Goal: Task Accomplishment & Management: Manage account settings

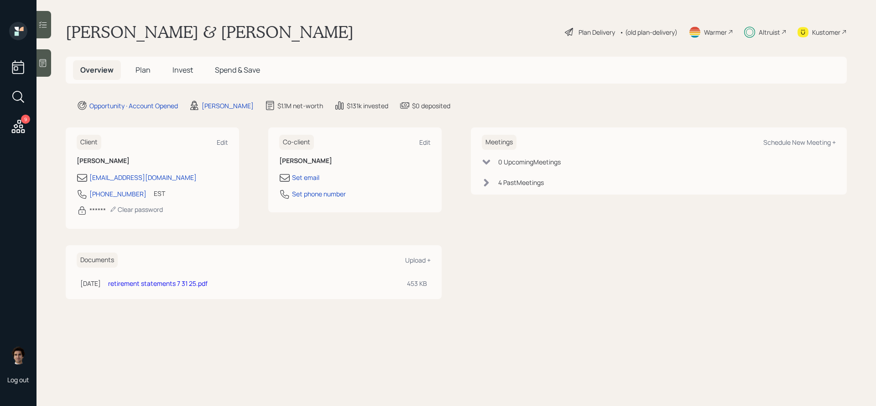
click at [24, 121] on div "9" at bounding box center [25, 119] width 9 height 9
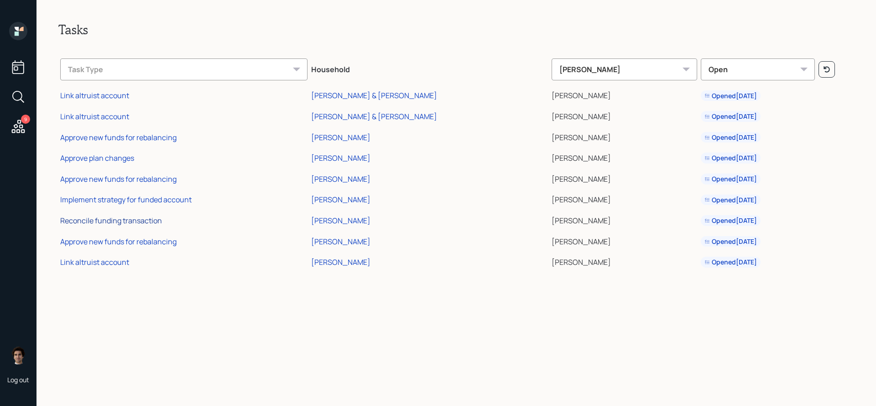
click at [142, 216] on div "Reconcile funding transaction" at bounding box center [111, 220] width 102 height 10
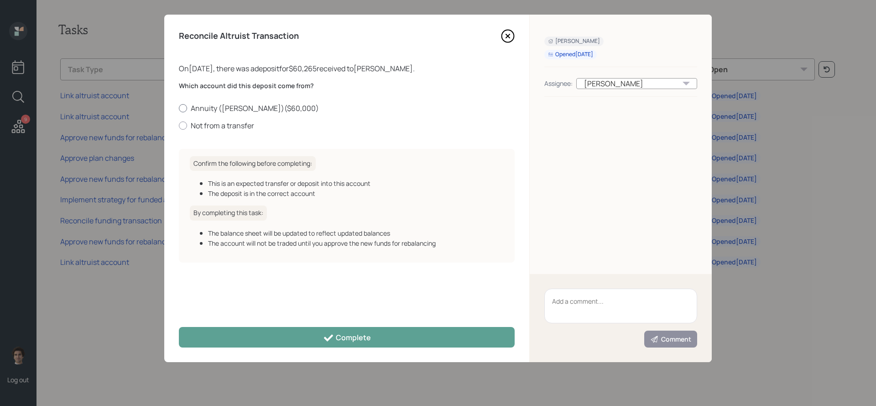
click at [237, 107] on label "Annuity ([PERSON_NAME]) ( $60,000 )" at bounding box center [347, 108] width 336 height 10
click at [179, 108] on input "Annuity ([PERSON_NAME]) ( $60,000 )" at bounding box center [178, 108] width 0 height 0
radio input "true"
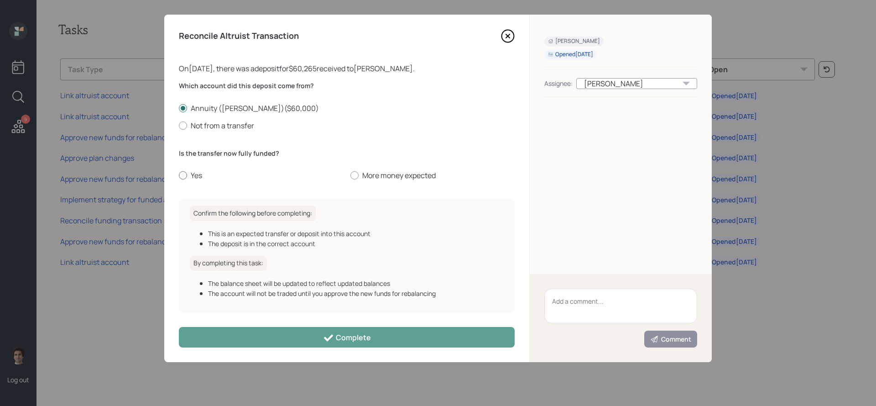
click at [197, 175] on label "Yes" at bounding box center [261, 175] width 164 height 10
click at [179, 175] on input "Yes" at bounding box center [178, 175] width 0 height 0
radio input "true"
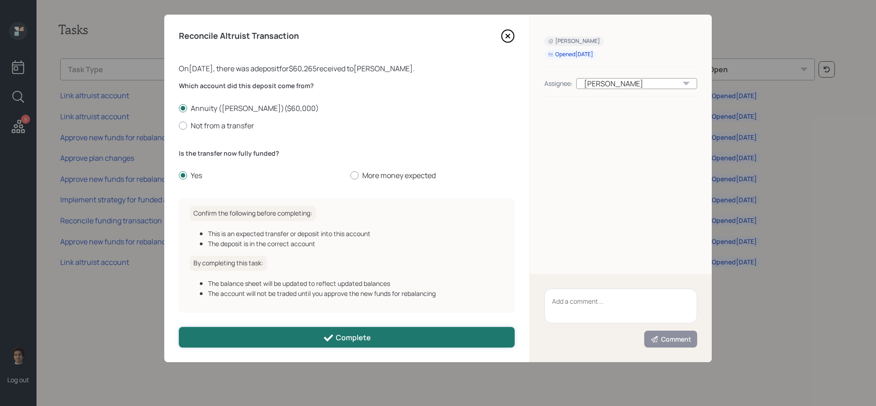
click at [428, 338] on button "Complete" at bounding box center [347, 337] width 336 height 21
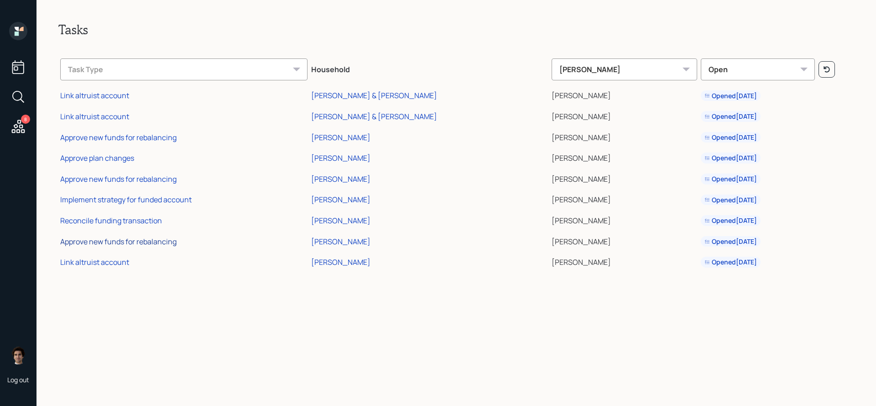
click at [142, 245] on div "Approve new funds for rebalancing" at bounding box center [118, 241] width 116 height 10
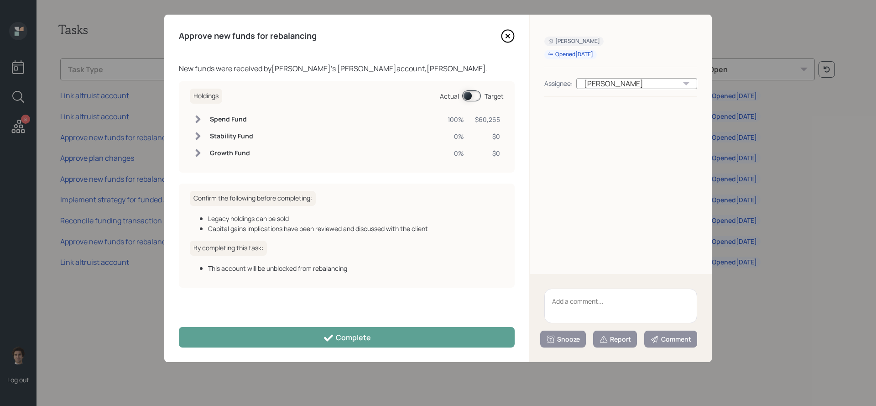
click at [471, 101] on span at bounding box center [471, 95] width 19 height 11
click at [418, 349] on div "Approve new funds for rebalancing New funds were received by Laura Defendini 's…" at bounding box center [346, 188] width 365 height 347
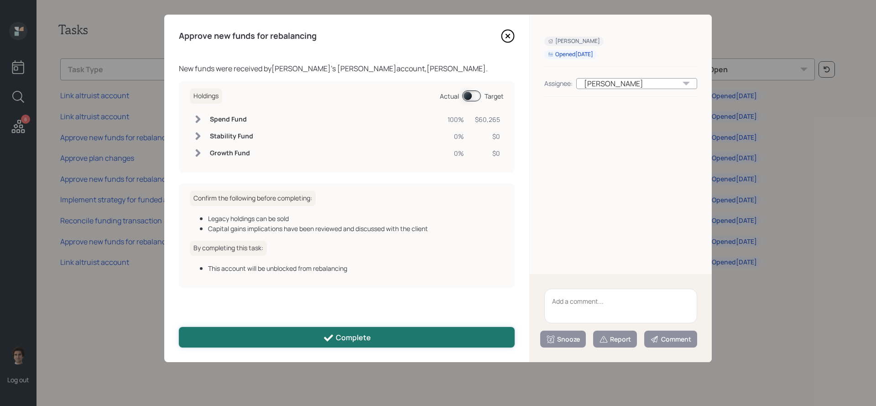
click at [418, 343] on button "Complete" at bounding box center [347, 337] width 336 height 21
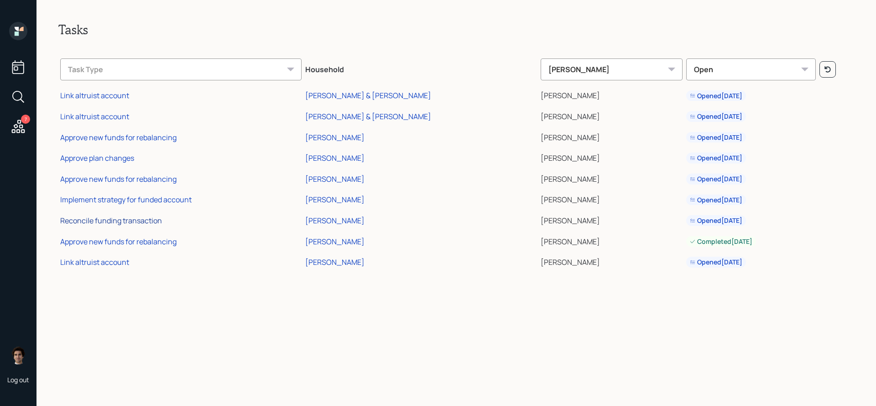
click at [114, 219] on div "Reconcile funding transaction" at bounding box center [111, 220] width 102 height 10
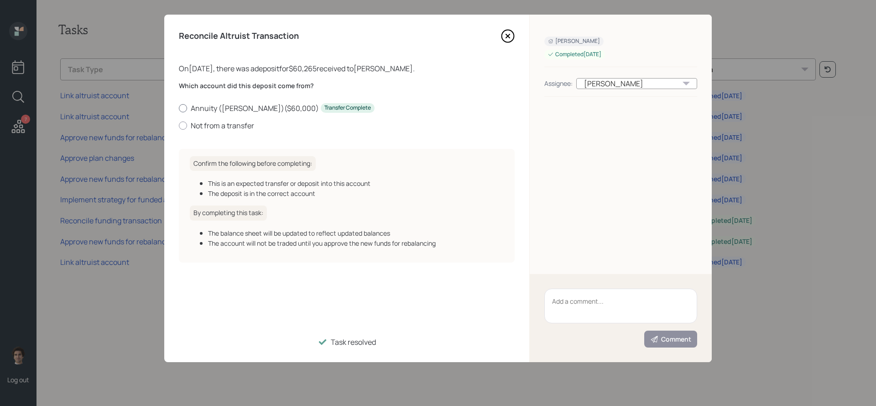
click at [190, 104] on label "Annuity (Roth IRA) ( $60,000 ) Transfer Complete" at bounding box center [347, 108] width 336 height 10
click at [179, 108] on input "Annuity (Roth IRA) ( $60,000 ) Transfer Complete" at bounding box center [178, 108] width 0 height 0
radio input "true"
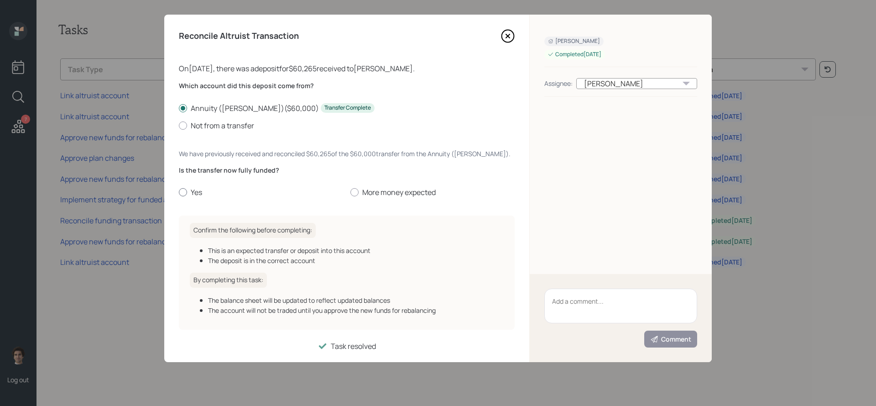
click at [188, 192] on label "Yes" at bounding box center [261, 192] width 164 height 10
click at [179, 192] on input "Yes" at bounding box center [178, 192] width 0 height 0
radio input "true"
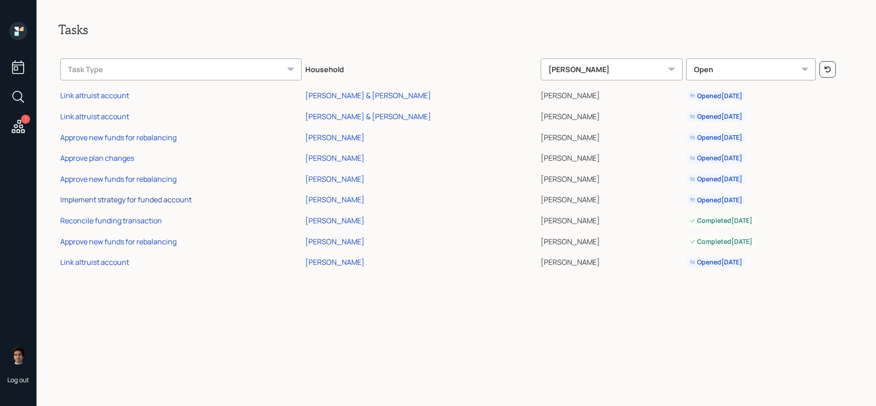
click at [119, 202] on div "Implement strategy for funded account" at bounding box center [125, 199] width 131 height 10
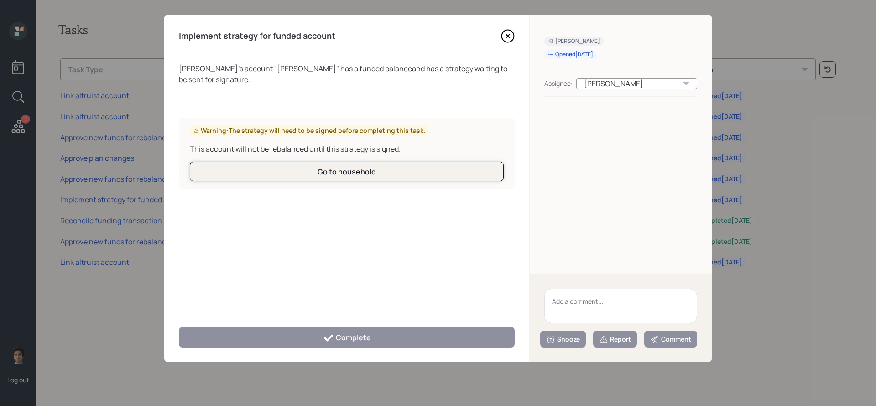
click at [320, 174] on div "Go to household" at bounding box center [347, 172] width 58 height 10
